Goal: Answer question/provide support

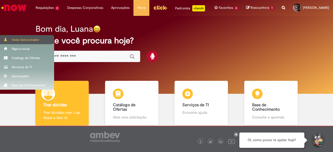
click at [8, 39] on div "Visão Solucionador" at bounding box center [27, 39] width 54 height 9
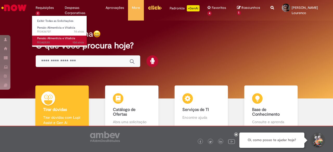
click at [68, 43] on span "10d atrás 10 dias atrás R13425311" at bounding box center [60, 43] width 47 height 4
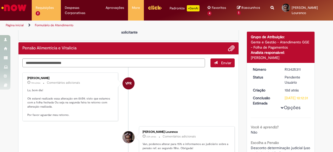
scroll to position [25, 0]
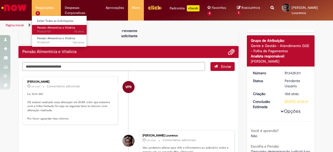
click at [55, 28] on span "Pensão Alimentícia e Vitalícia" at bounding box center [56, 28] width 38 height 4
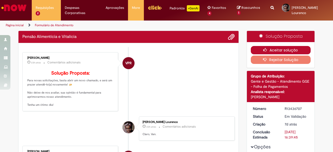
click at [257, 50] on button "Aceitar solução" at bounding box center [281, 50] width 60 height 8
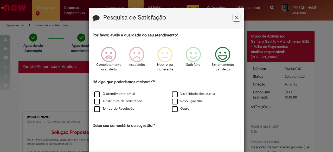
click at [213, 60] on icon "Feedback" at bounding box center [223, 55] width 20 height 16
click at [173, 94] on label "Visibilidade dos status" at bounding box center [193, 94] width 43 height 5
click at [165, 139] on textarea "Deixe seu comentário ou sugestão!*" at bounding box center [167, 138] width 148 height 16
type textarea "**********"
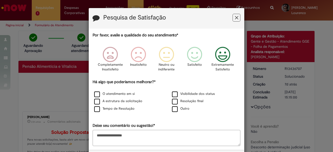
scroll to position [22, 0]
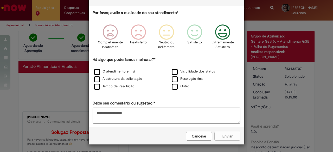
click at [223, 136] on div "Cancelar Enviar" at bounding box center [167, 136] width 156 height 17
click at [174, 84] on div "Outro" at bounding box center [205, 87] width 77 height 7
click at [174, 87] on label "Outro" at bounding box center [180, 86] width 17 height 5
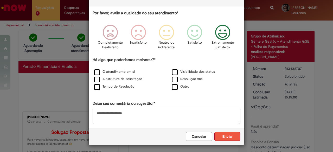
click at [231, 136] on button "Enviar" at bounding box center [227, 136] width 26 height 9
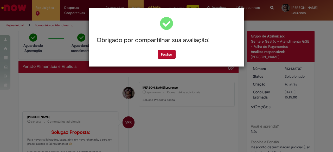
scroll to position [0, 0]
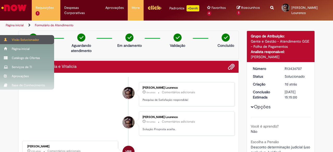
click at [10, 41] on div "Visão Solucionador" at bounding box center [27, 39] width 54 height 9
